Goal: Task Accomplishment & Management: Complete application form

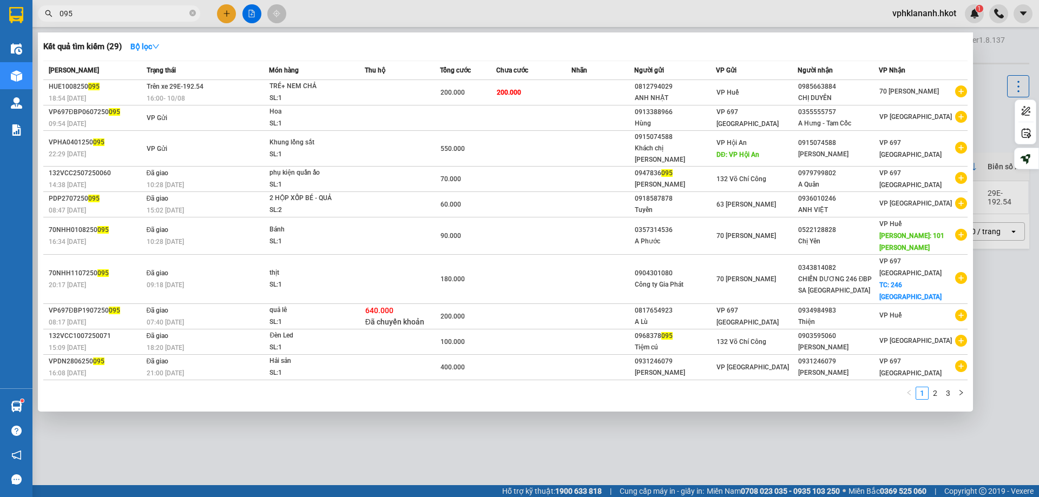
click at [88, 15] on input "095" at bounding box center [124, 14] width 128 height 12
type input "0"
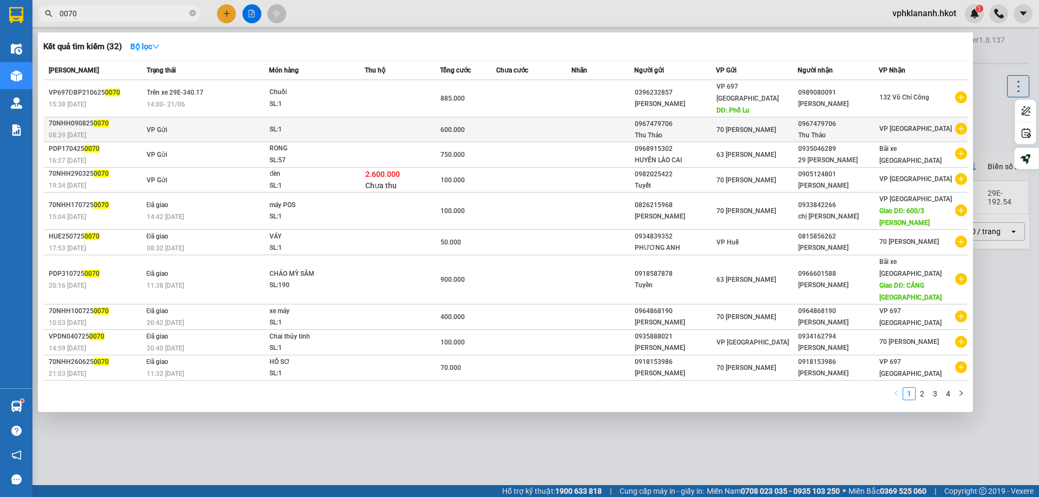
type input "0070"
click at [127, 129] on div "08:39 [DATE]" at bounding box center [96, 135] width 95 height 12
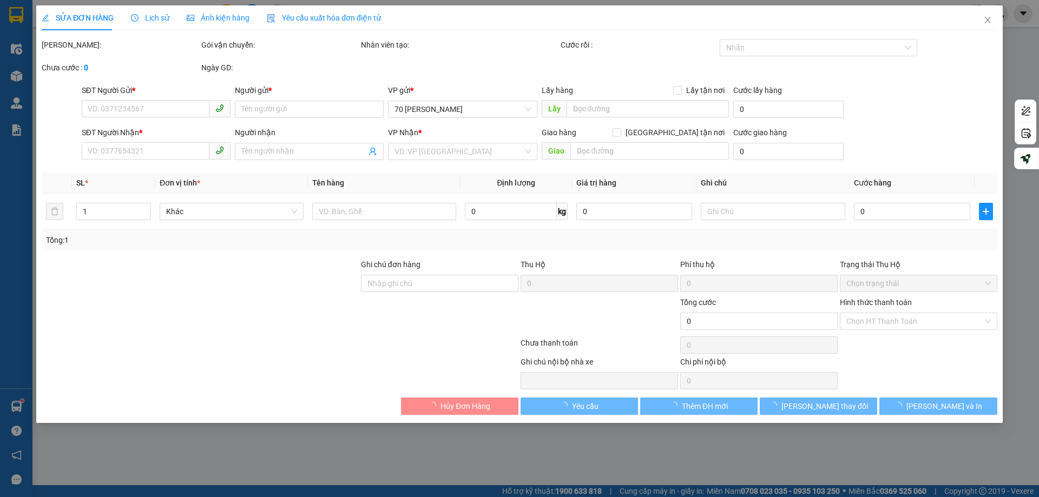
type input "0967479706"
type input "Thu Thảo"
type input "0967479706"
type input "Thu Thảo"
type input "hưng thu"
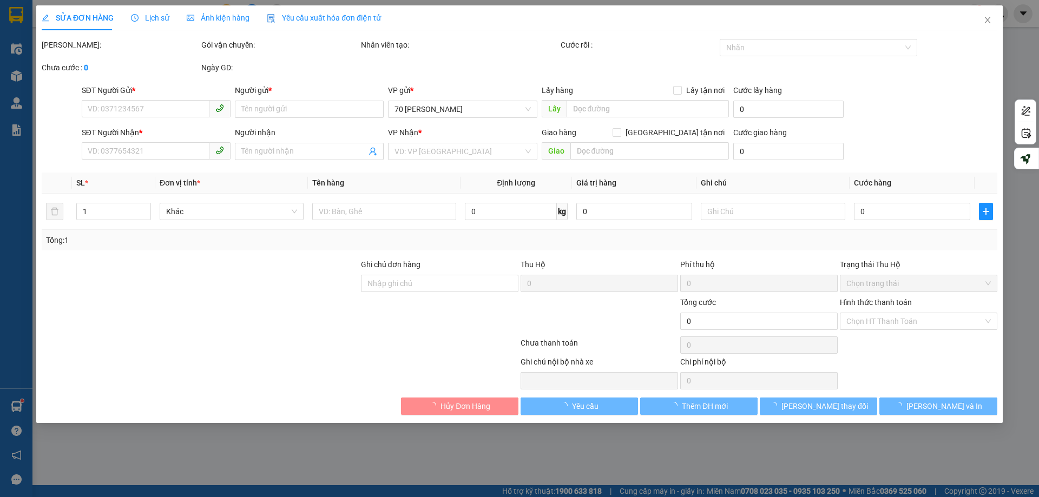
type input "600.000"
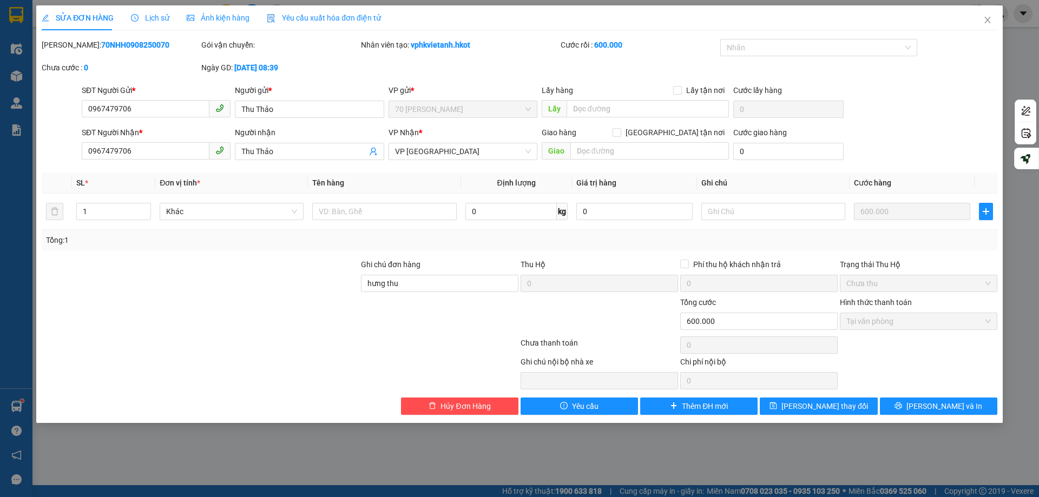
drag, startPoint x: 1021, startPoint y: 81, endPoint x: 1019, endPoint y: 71, distance: 9.9
click at [1021, 80] on div "SỬA ĐƠN HÀNG Lịch sử Ảnh kiện hàng Yêu cầu xuất hóa đơn điện tử Total Paid Fee …" at bounding box center [519, 248] width 1039 height 497
click at [988, 20] on icon "close" at bounding box center [987, 20] width 9 height 9
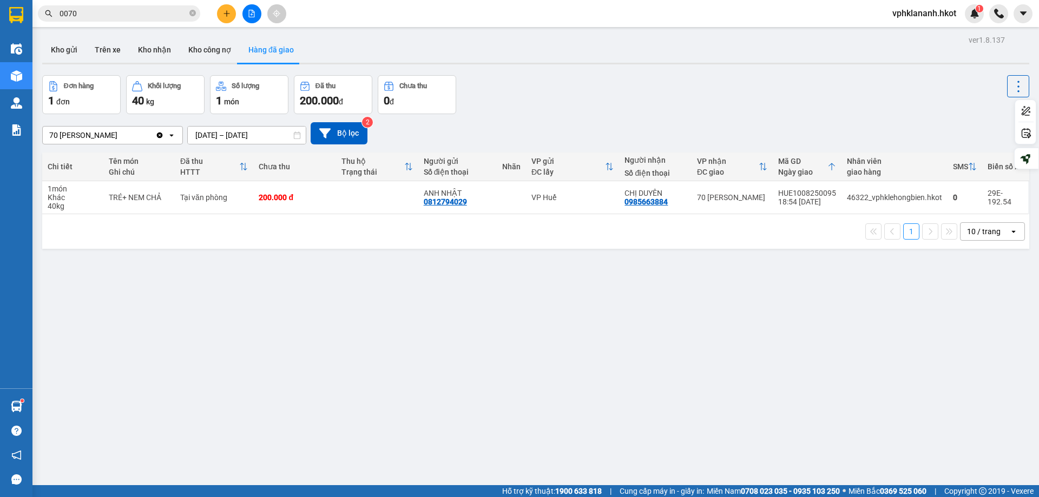
click at [89, 15] on input "0070" at bounding box center [124, 14] width 128 height 12
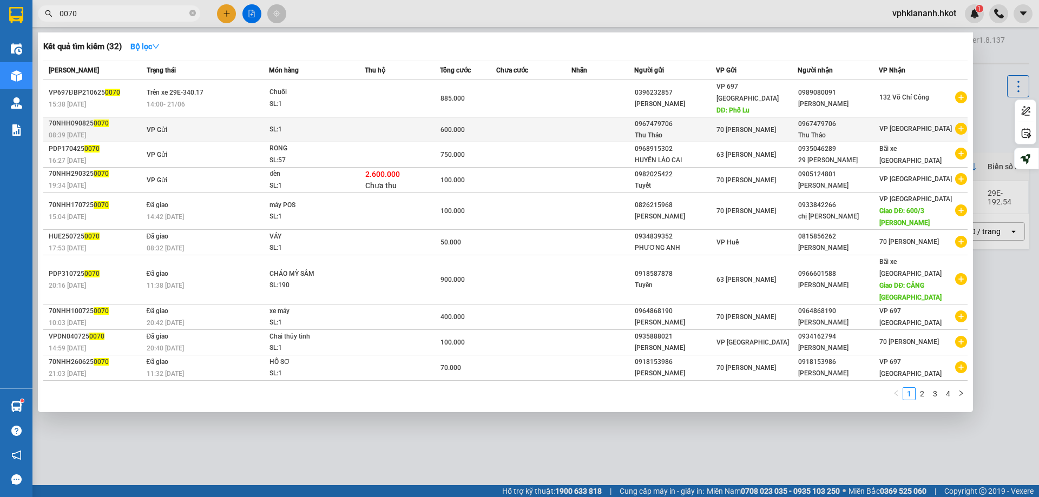
click at [141, 129] on div "08:39 [DATE]" at bounding box center [96, 135] width 95 height 12
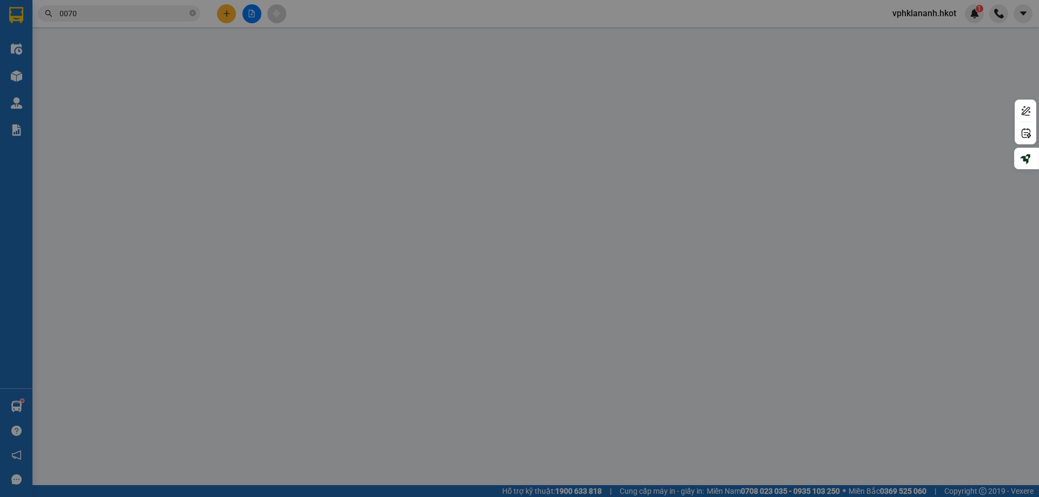
type input "0967479706"
type input "Thu Thảo"
type input "0967479706"
type input "Thu Thảo"
type input "hưng thu"
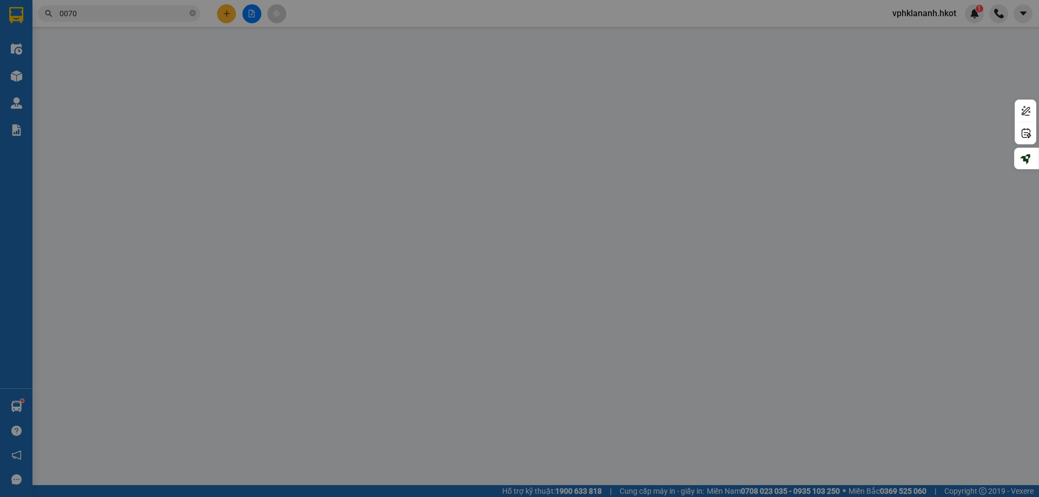
type input "600.000"
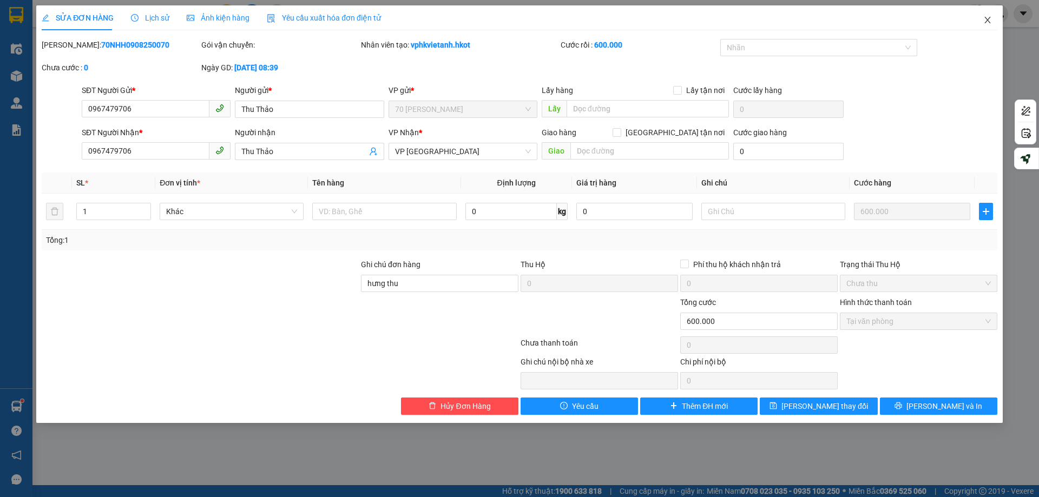
click at [986, 19] on icon "close" at bounding box center [987, 20] width 6 height 6
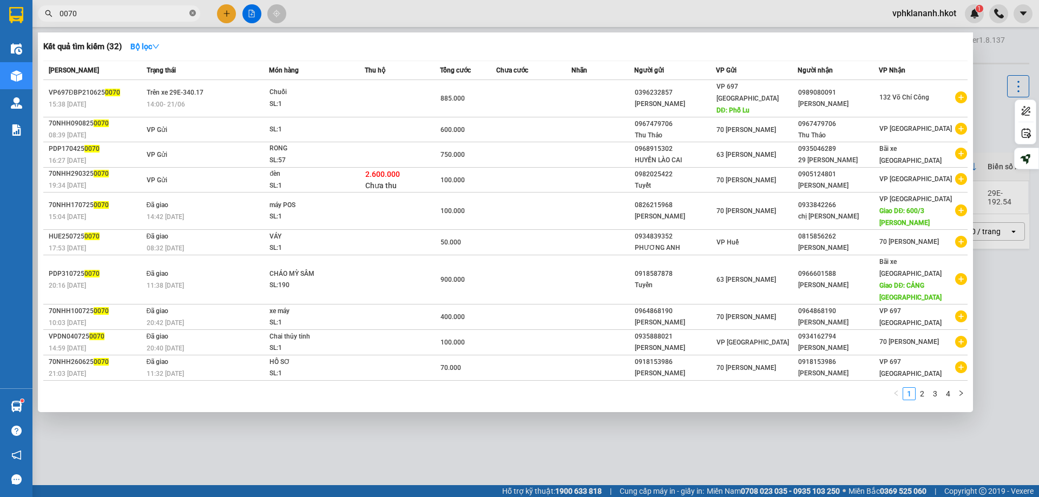
click at [194, 15] on icon "close-circle" at bounding box center [192, 13] width 6 height 6
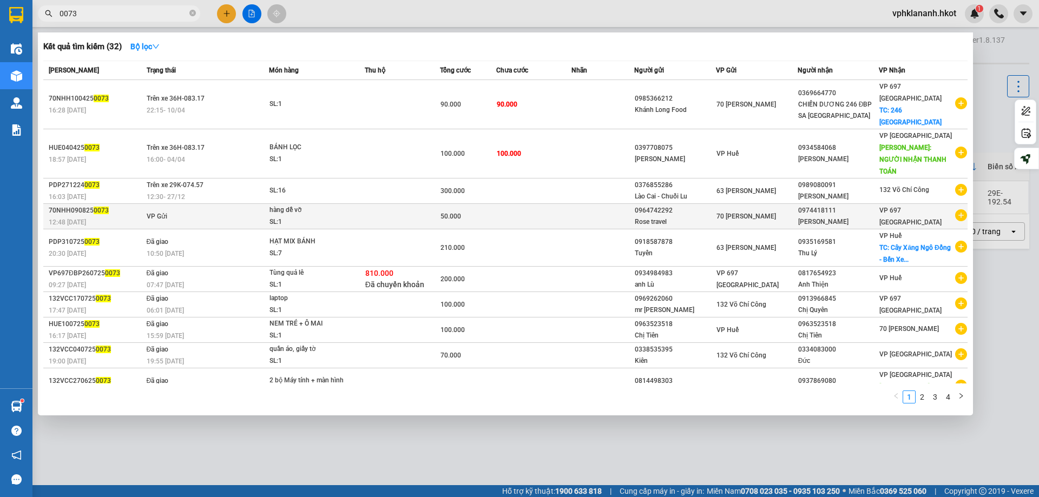
type input "0073"
click at [131, 216] on div "12:48 [DATE]" at bounding box center [96, 222] width 95 height 12
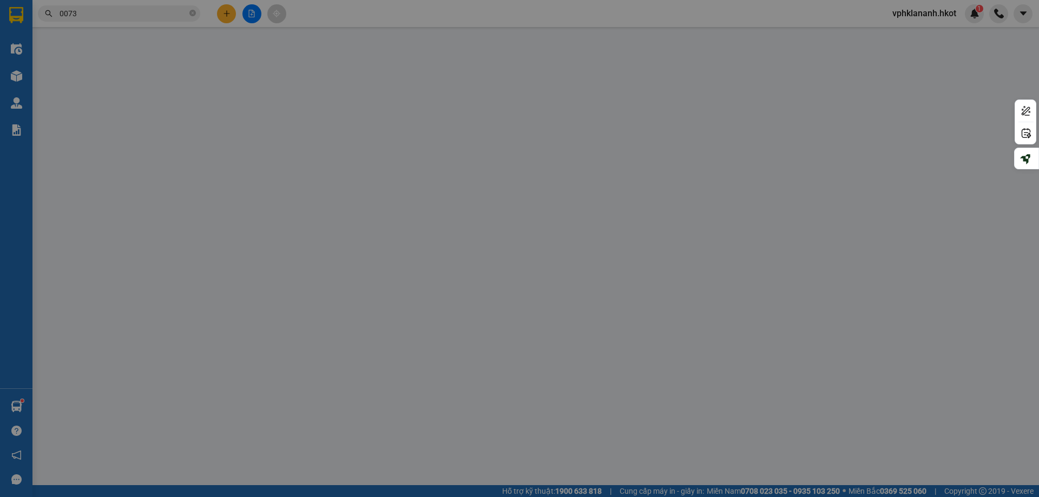
type input "0964742292"
type input "Rose travel"
type input "0974418111"
type input "[PERSON_NAME]"
type input "50.000"
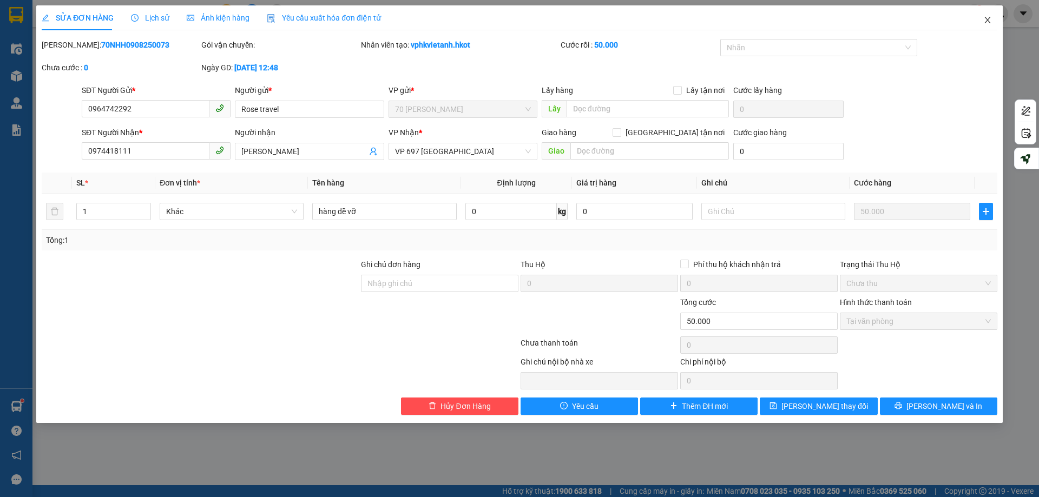
click at [989, 19] on icon "close" at bounding box center [987, 20] width 9 height 9
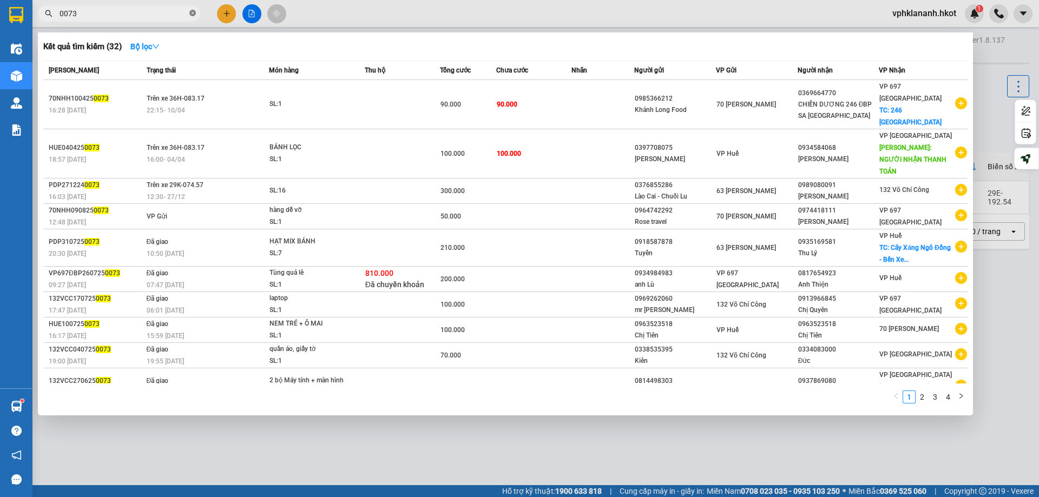
click at [191, 14] on icon "close-circle" at bounding box center [192, 13] width 6 height 6
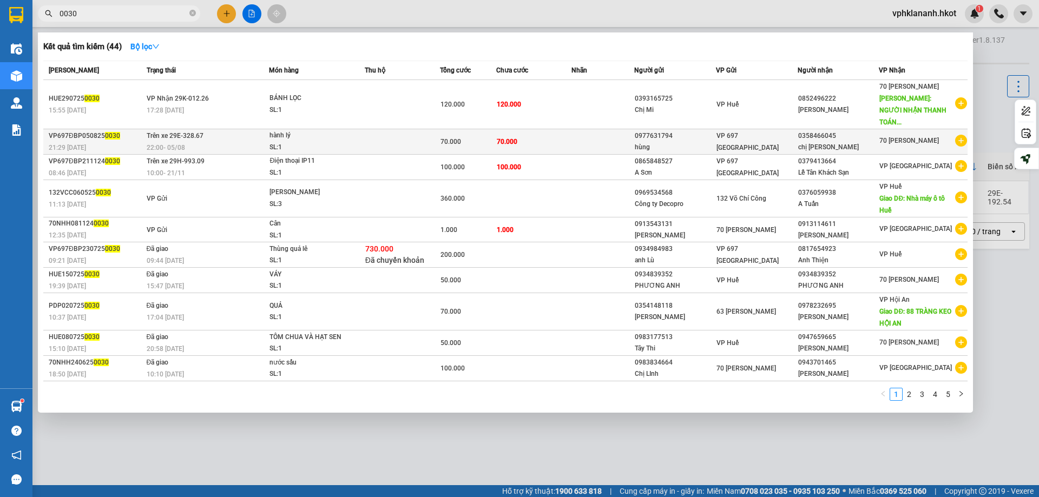
type input "0030"
click at [228, 142] on div "22:00 [DATE]" at bounding box center [208, 148] width 122 height 12
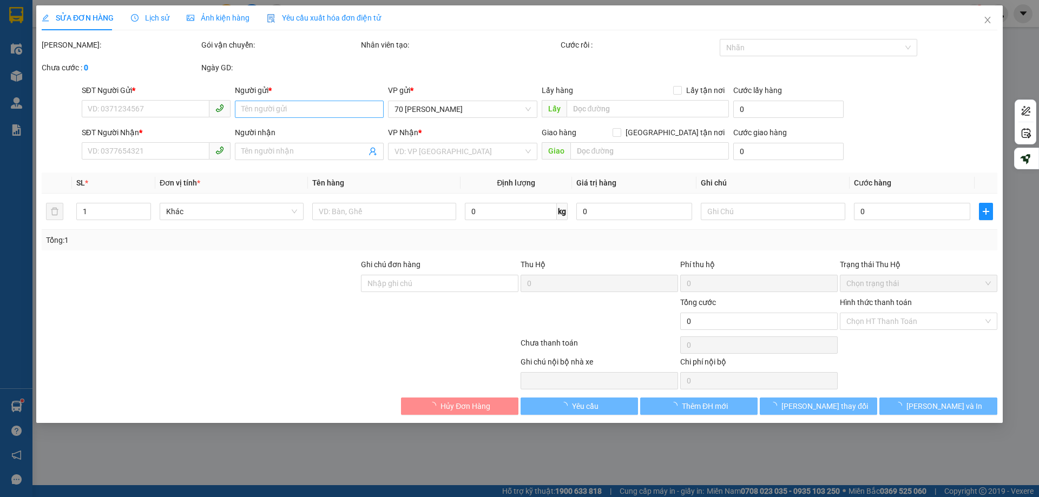
type input "0977631794"
type input "hùng"
type input "0358466045"
type input "chị [PERSON_NAME]"
type input "70.000"
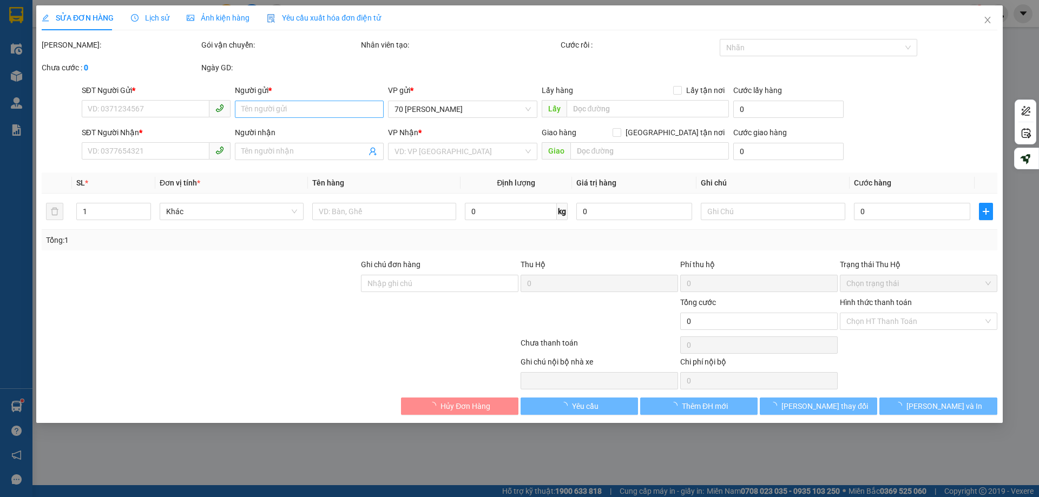
type input "70.000"
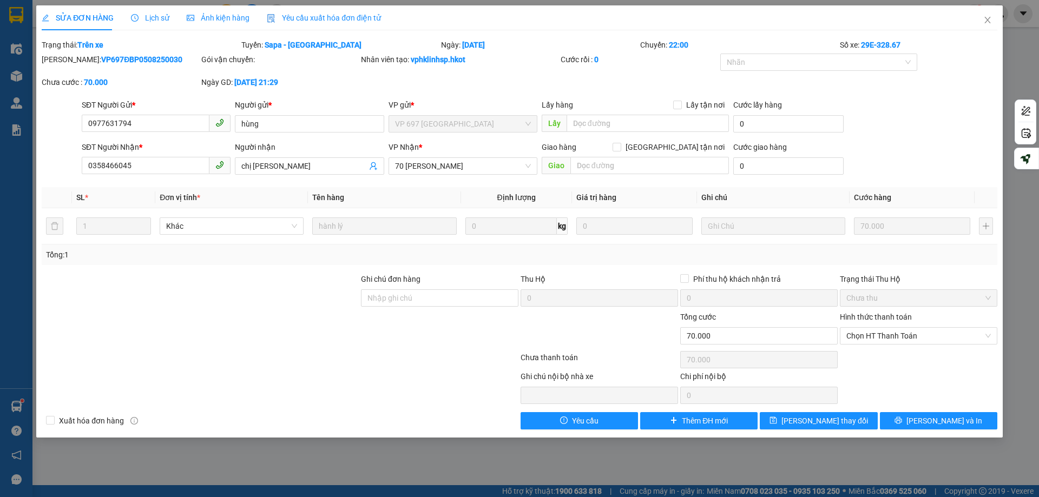
click at [960, 65] on div "[PERSON_NAME]: VP697ĐBP0508250030 Gói vận chuyển: Nhân viên tạo: vphklinhsp.hko…" at bounding box center [519, 76] width 957 height 45
drag, startPoint x: 1032, startPoint y: 68, endPoint x: 1025, endPoint y: 58, distance: 12.0
click at [1029, 65] on div "SỬA ĐƠN HÀNG Lịch sử Ảnh kiện hàng Yêu cầu xuất hóa đơn điện tử Total Paid Fee …" at bounding box center [519, 248] width 1039 height 497
click at [988, 19] on icon "close" at bounding box center [987, 20] width 6 height 6
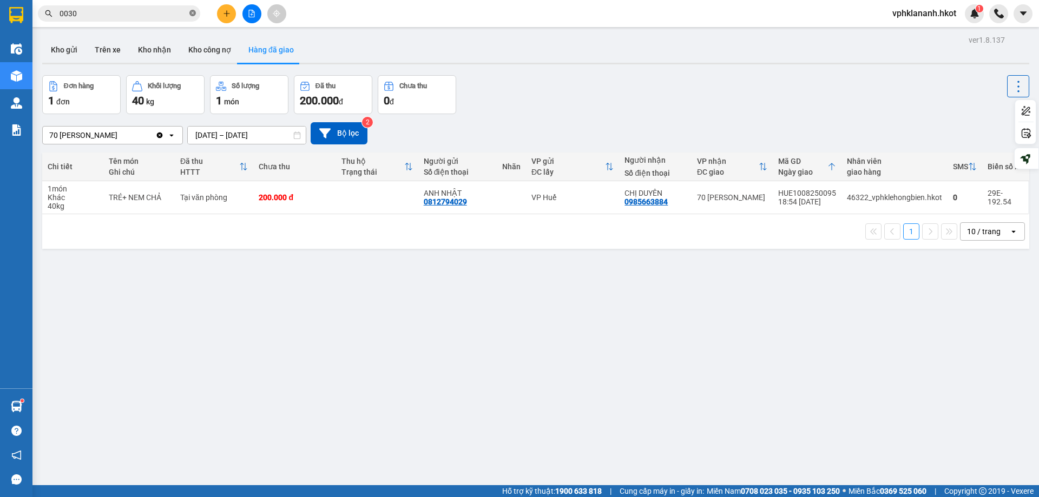
click at [193, 10] on icon "close-circle" at bounding box center [192, 13] width 6 height 6
click at [101, 12] on input "text" at bounding box center [124, 14] width 128 height 12
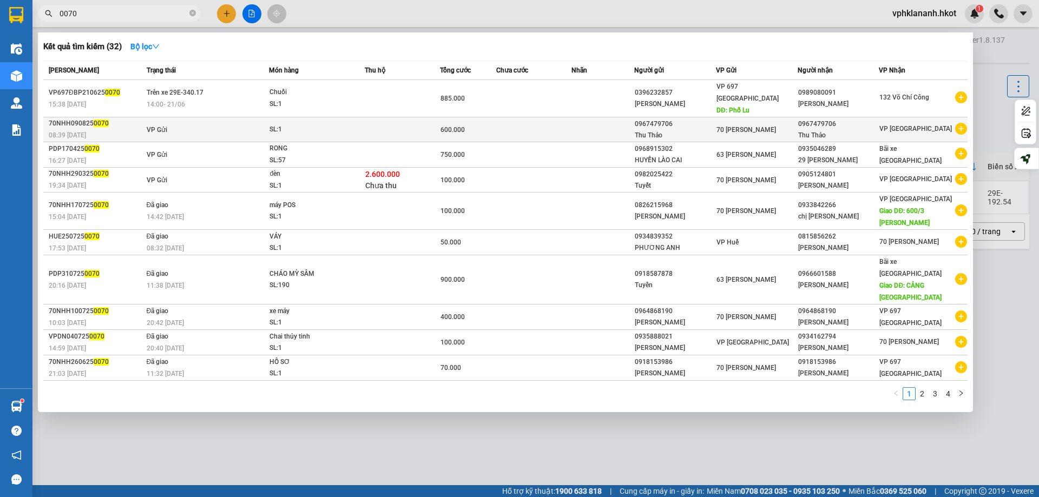
type input "0070"
click at [124, 129] on div "08:39 [DATE]" at bounding box center [96, 135] width 95 height 12
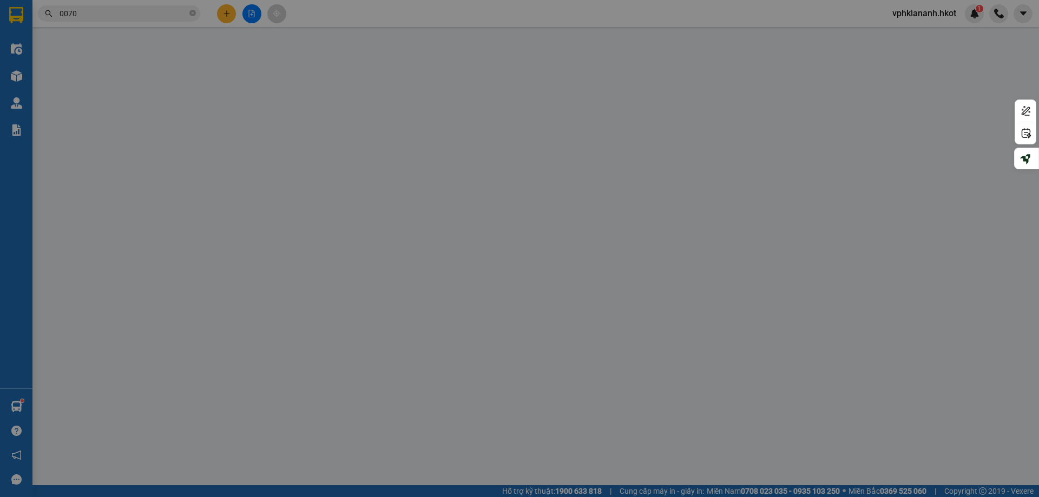
type input "0967479706"
type input "Thu Thảo"
type input "0967479706"
type input "Thu Thảo"
type input "hưng thu"
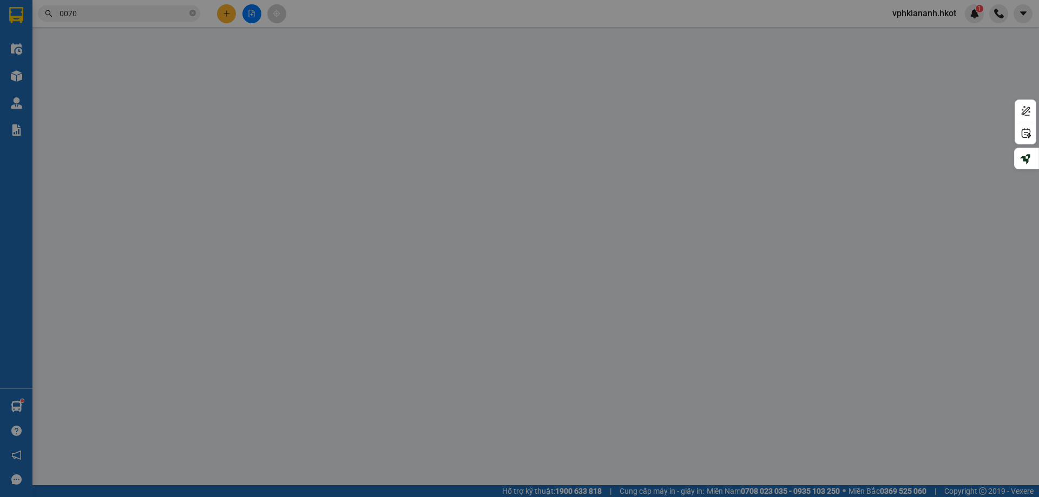
type input "600.000"
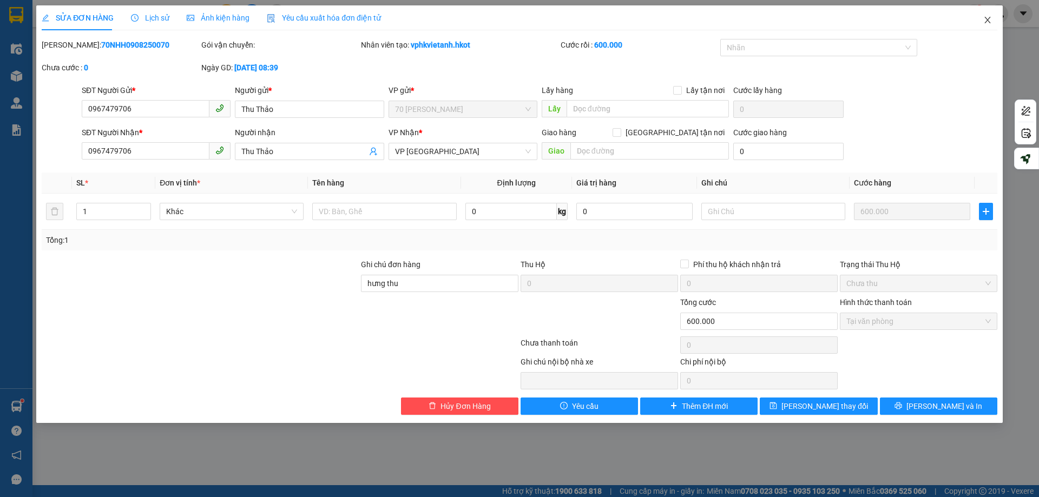
click at [991, 17] on span "Close" at bounding box center [987, 20] width 30 height 30
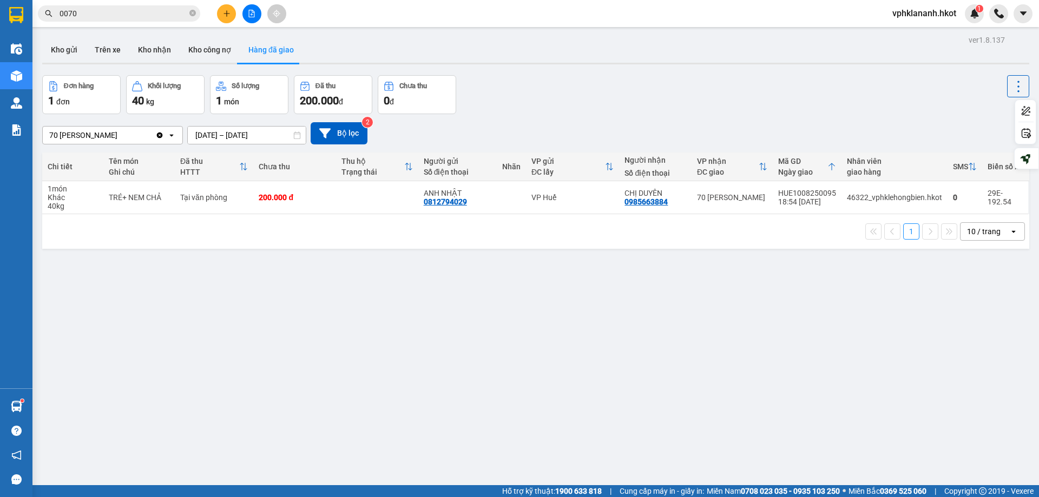
click at [104, 15] on input "0070" at bounding box center [124, 14] width 128 height 12
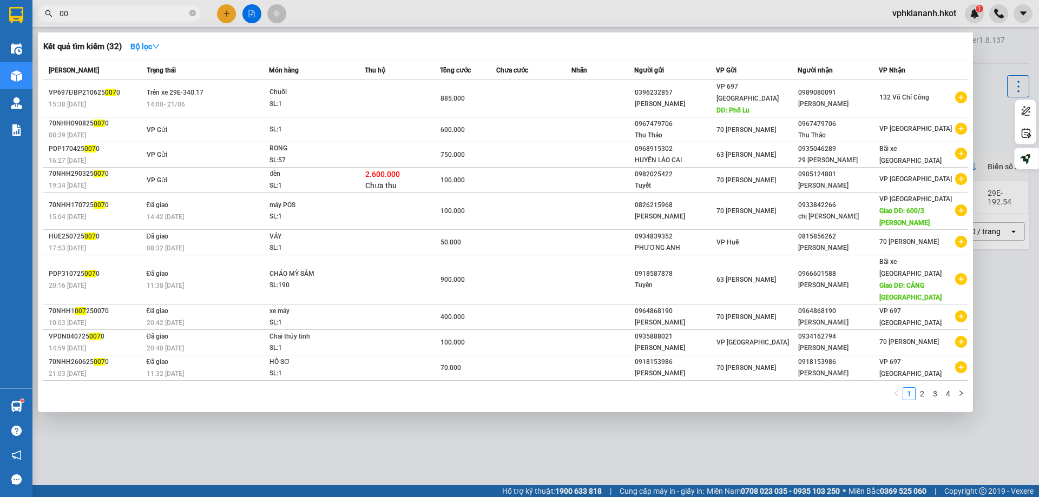
type input "0"
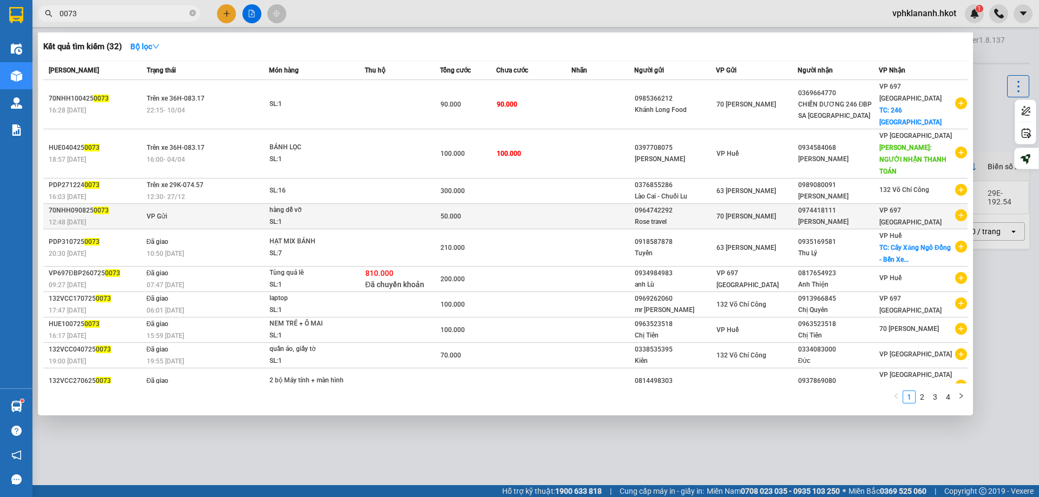
type input "0073"
click at [135, 205] on div "70NHH090825 0073" at bounding box center [96, 210] width 95 height 11
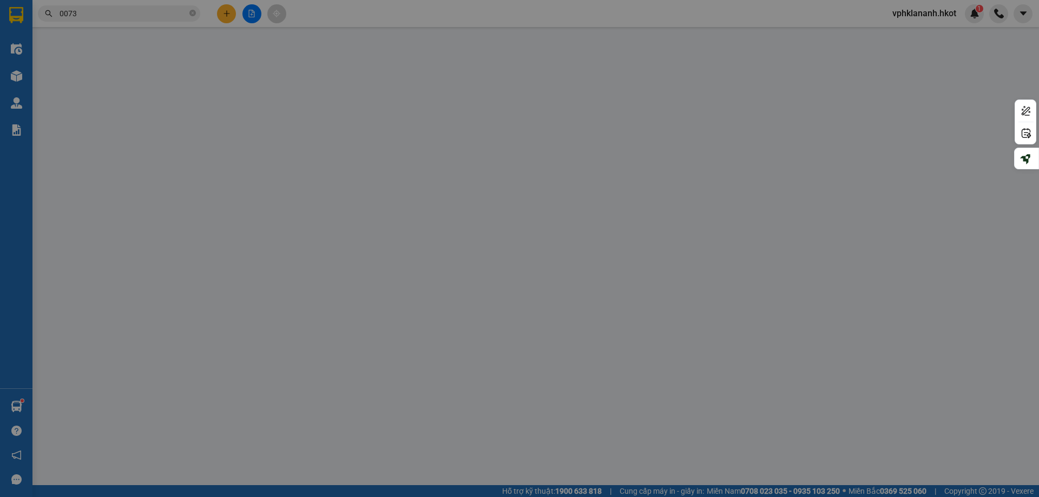
type input "0964742292"
type input "Rose travel"
type input "0974418111"
type input "[PERSON_NAME]"
type input "50.000"
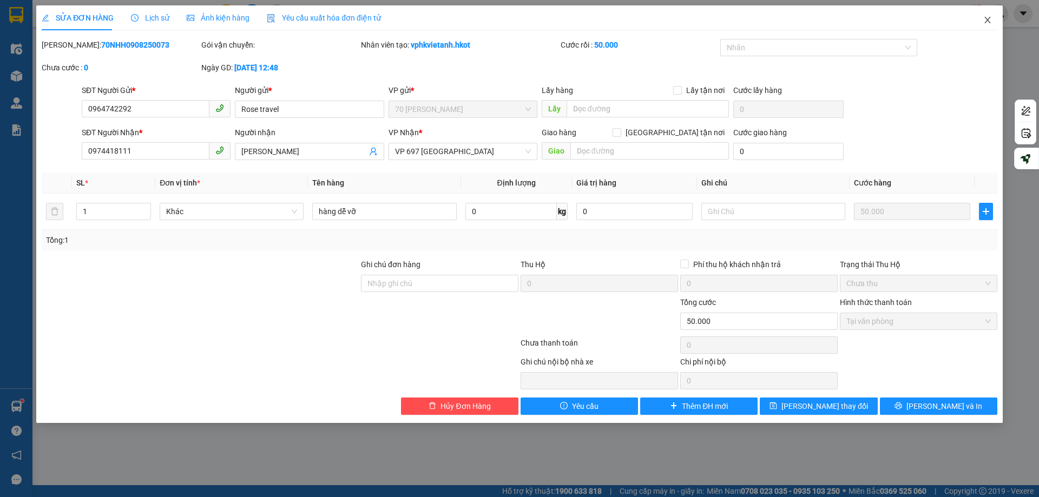
click at [986, 16] on span "Close" at bounding box center [987, 20] width 30 height 30
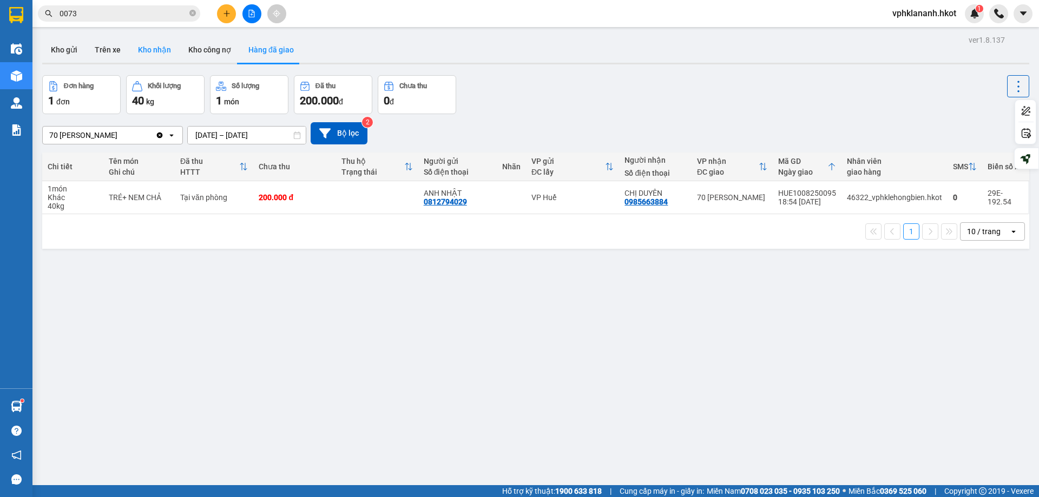
click at [167, 56] on button "Kho nhận" at bounding box center [154, 50] width 50 height 26
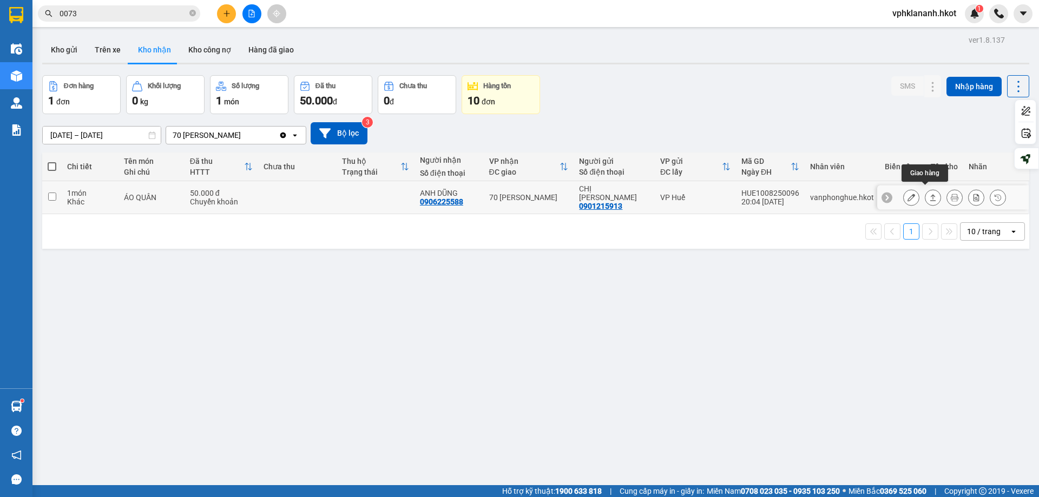
click at [929, 194] on icon at bounding box center [933, 198] width 8 height 8
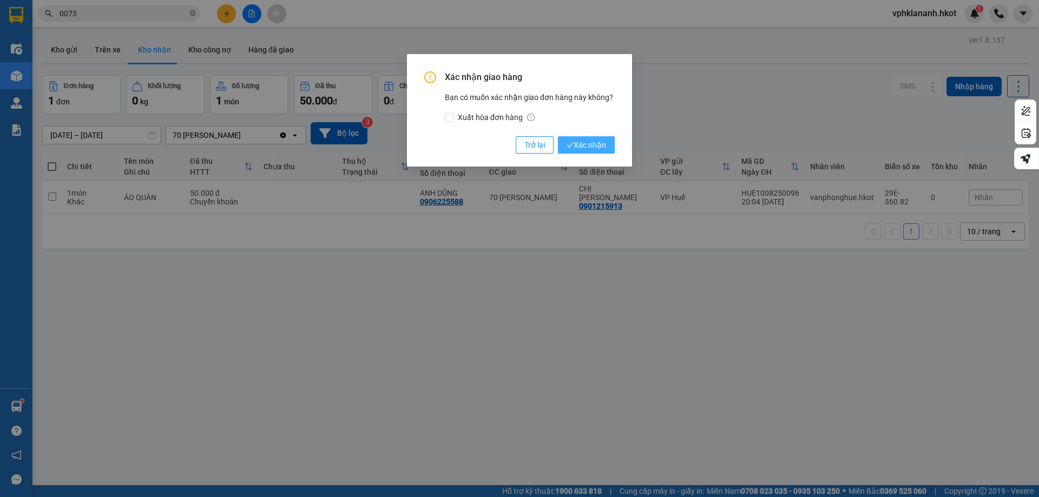
click at [576, 144] on span "Xác nhận" at bounding box center [585, 145] width 39 height 12
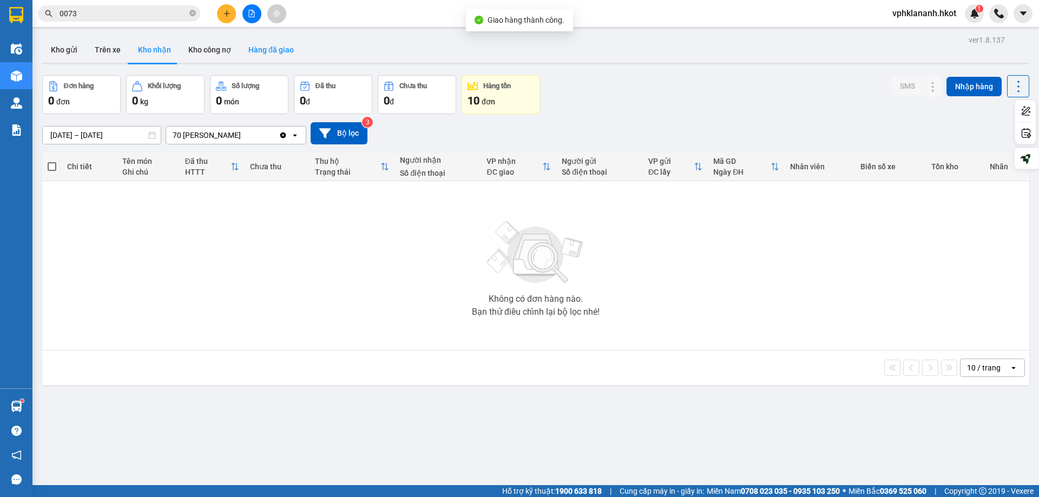
click at [261, 47] on button "Hàng đã giao" at bounding box center [271, 50] width 63 height 26
